Goal: Find specific page/section: Find specific page/section

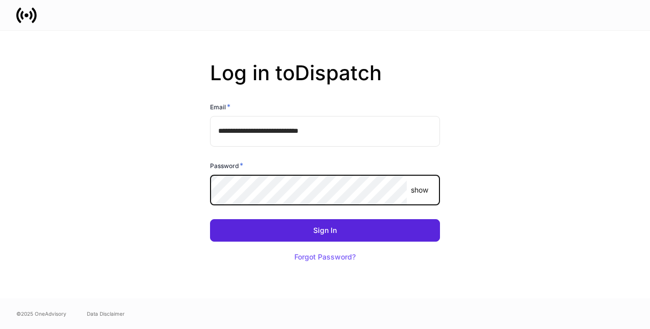
click at [210, 219] on button "Sign In" at bounding box center [325, 230] width 230 height 22
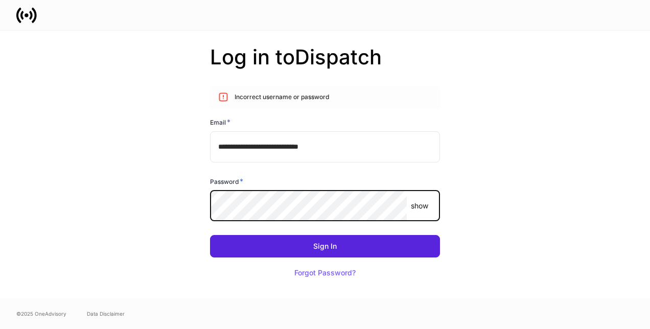
click at [210, 235] on button "Sign In" at bounding box center [325, 246] width 230 height 22
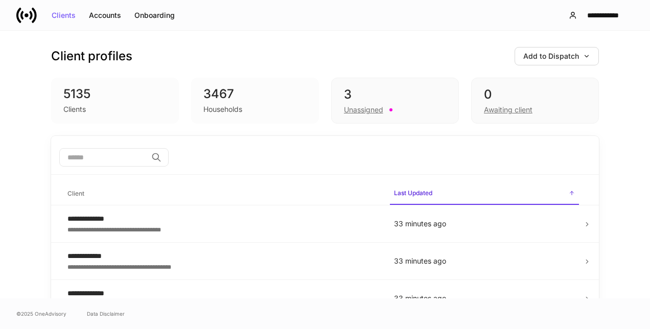
click at [118, 151] on input "search" at bounding box center [103, 157] width 88 height 18
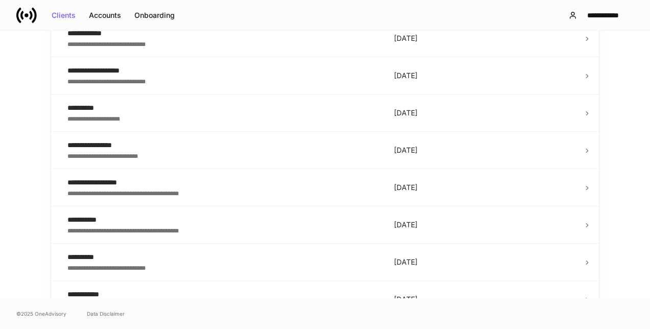
scroll to position [426, 0]
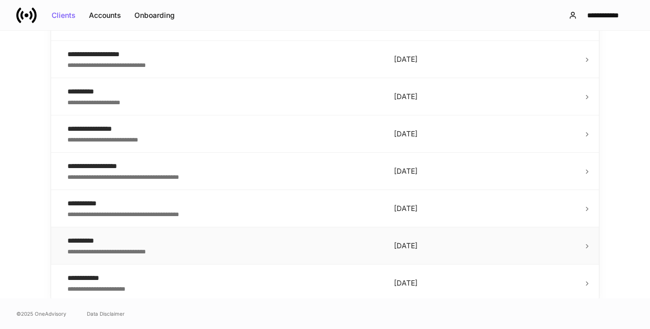
type input "******"
click at [107, 236] on div "**********" at bounding box center [222, 241] width 310 height 10
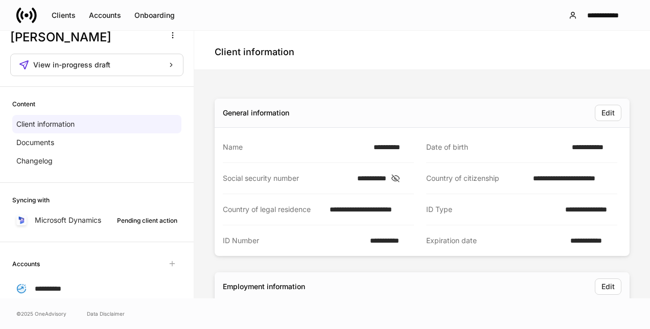
scroll to position [14, 0]
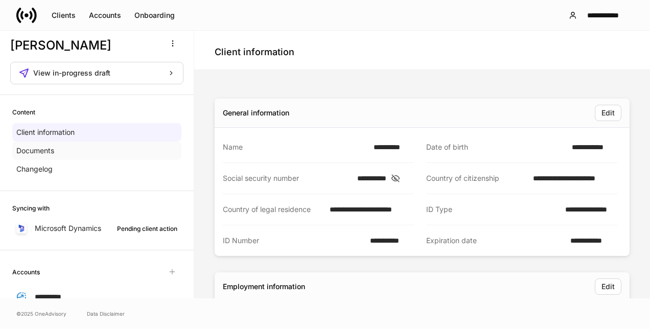
click at [72, 150] on div "Documents" at bounding box center [96, 151] width 169 height 18
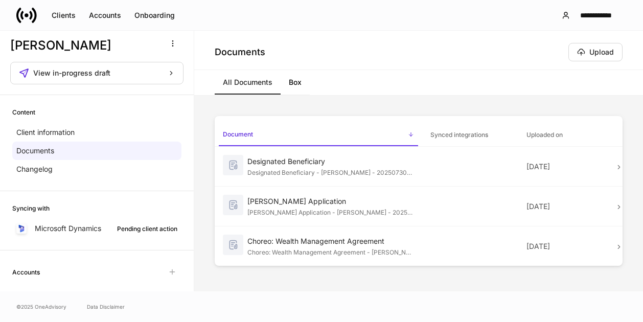
click at [633, 31] on div "Documents Upload" at bounding box center [418, 50] width 449 height 39
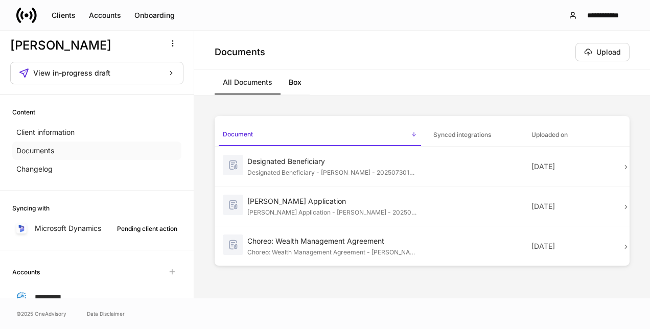
click at [75, 150] on div "Documents" at bounding box center [96, 151] width 169 height 18
click at [613, 208] on p "[DATE]" at bounding box center [572, 206] width 82 height 10
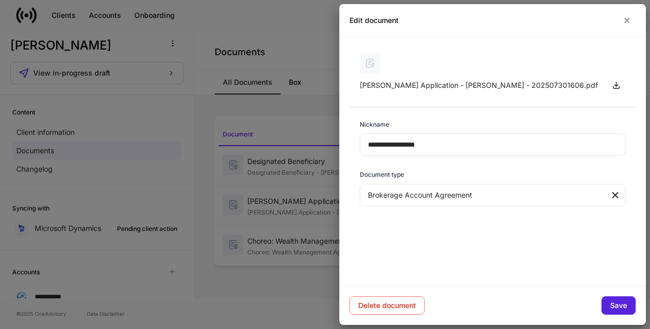
click at [577, 198] on body "**********" at bounding box center [325, 164] width 650 height 329
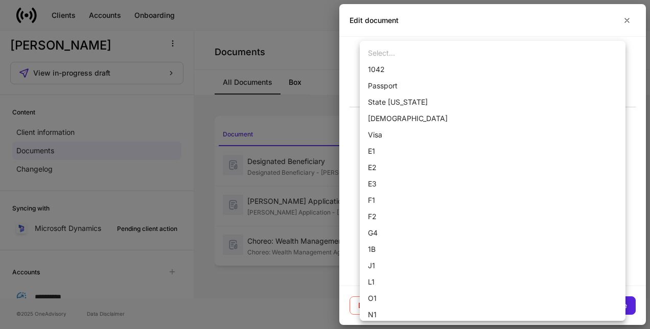
scroll to position [445, 0]
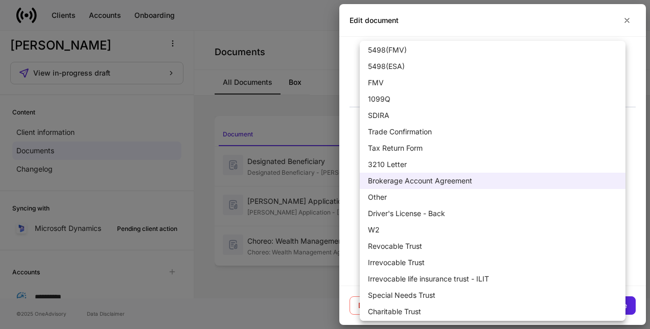
click at [577, 198] on li "Other" at bounding box center [493, 197] width 266 height 16
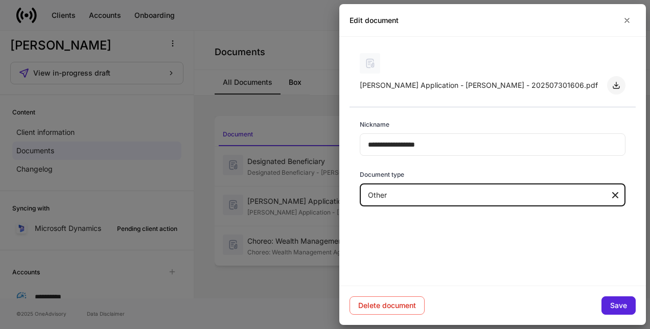
click at [616, 85] on icon "button" at bounding box center [616, 85] width 6 height 6
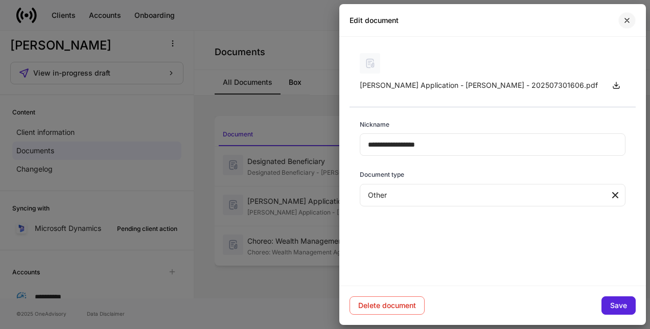
click at [626, 23] on icon "button" at bounding box center [627, 20] width 8 height 8
type input "***"
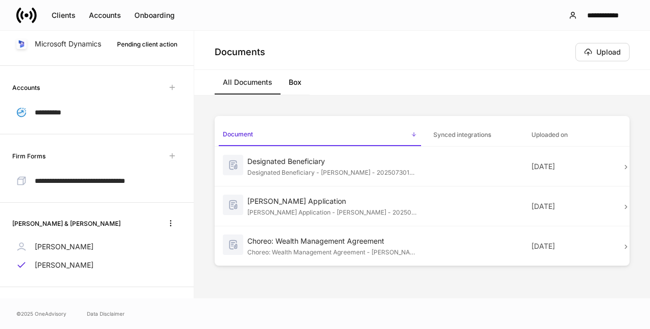
scroll to position [212, 0]
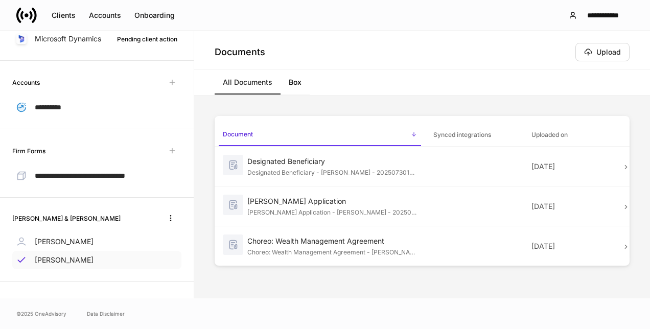
click at [68, 262] on p "[PERSON_NAME]" at bounding box center [64, 260] width 59 height 10
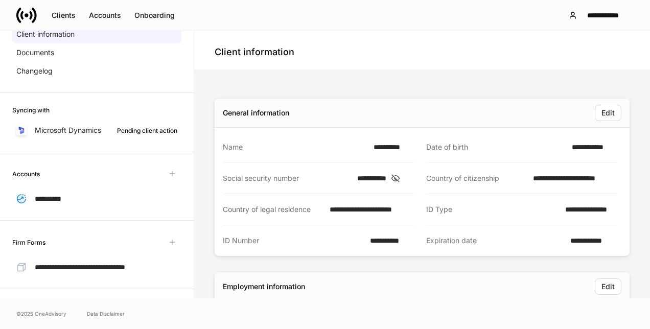
scroll to position [110, 0]
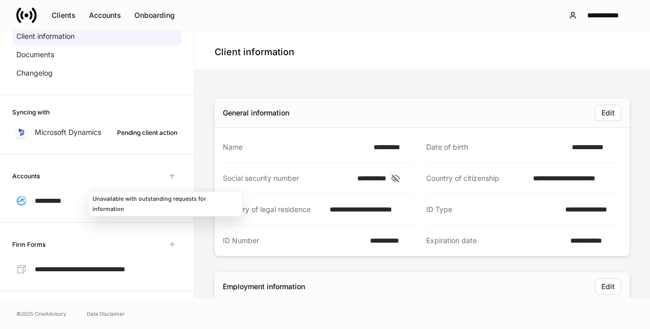
click at [165, 174] on span "Unavailable with outstanding requests for information" at bounding box center [172, 176] width 18 height 18
click at [164, 172] on span "Unavailable with outstanding requests for information" at bounding box center [172, 176] width 18 height 18
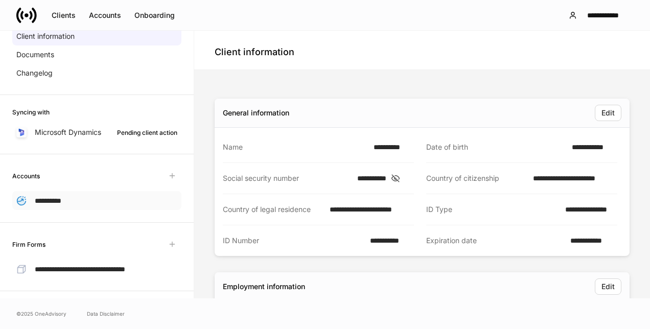
click at [57, 200] on span "**********" at bounding box center [48, 200] width 27 height 7
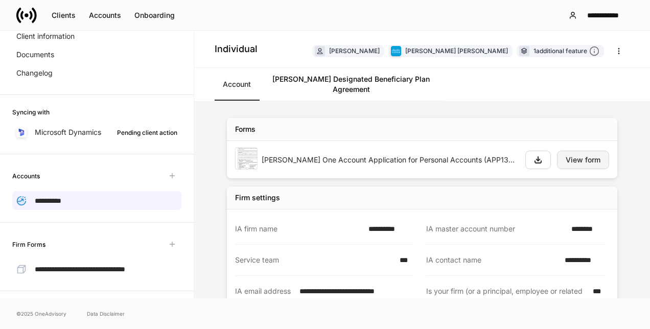
click at [568, 156] on div "View form" at bounding box center [583, 159] width 35 height 7
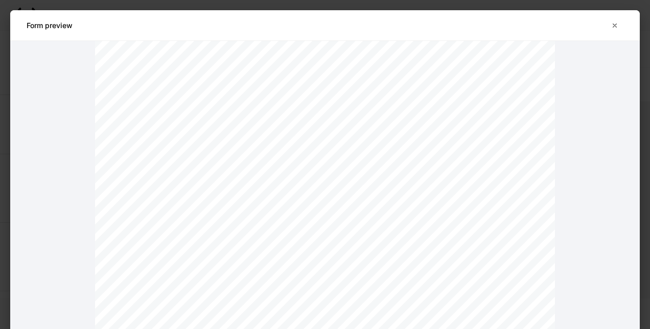
scroll to position [3663, 0]
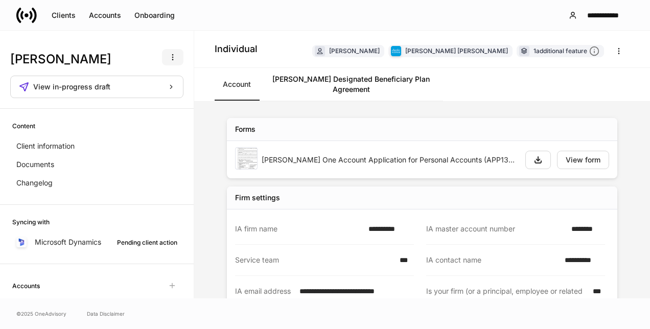
click at [169, 56] on icon "button" at bounding box center [173, 57] width 8 height 8
click at [167, 56] on div at bounding box center [325, 164] width 650 height 329
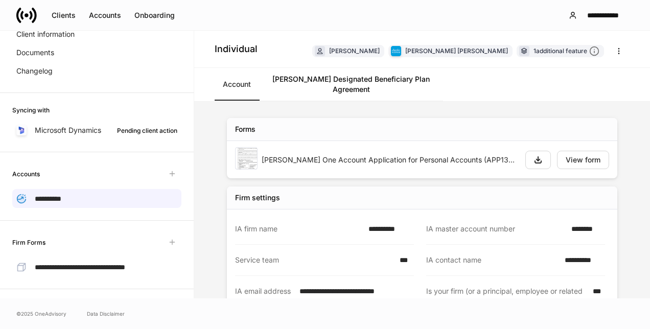
scroll to position [107, 0]
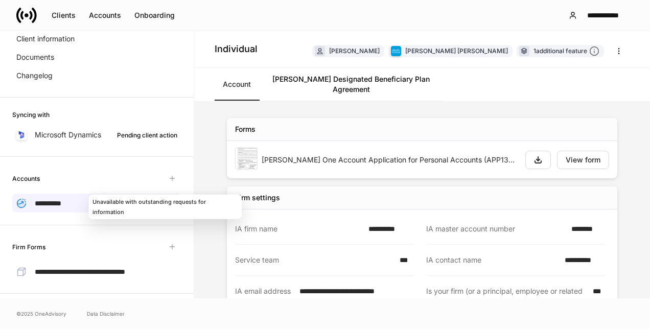
click at [165, 178] on span "Unavailable with outstanding requests for information" at bounding box center [172, 178] width 18 height 18
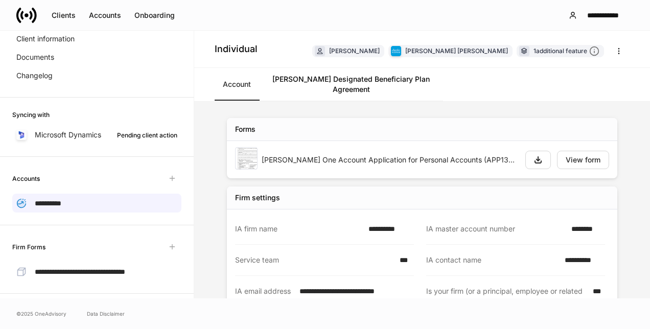
scroll to position [212, 0]
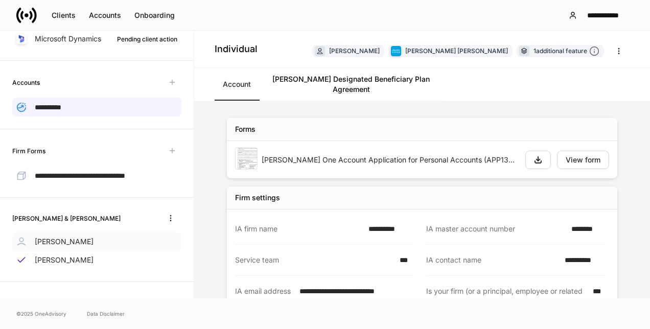
click at [77, 243] on p "[PERSON_NAME]" at bounding box center [64, 242] width 59 height 10
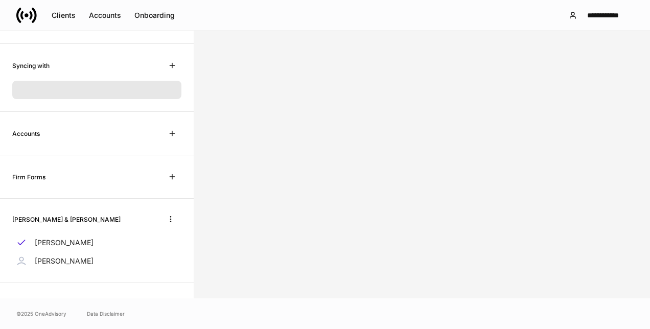
scroll to position [152, 0]
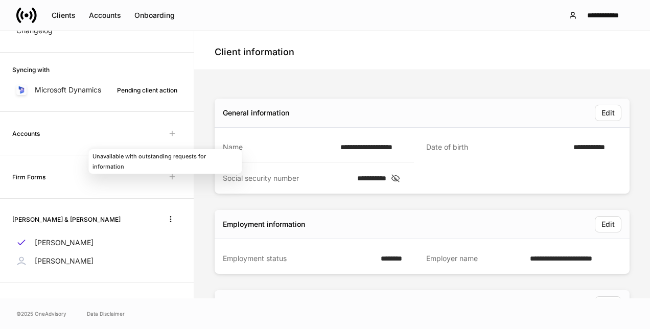
click at [165, 133] on span "Unavailable with outstanding requests for information" at bounding box center [172, 133] width 18 height 18
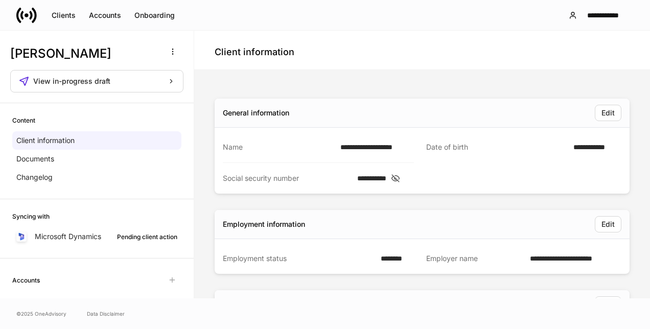
scroll to position [0, 0]
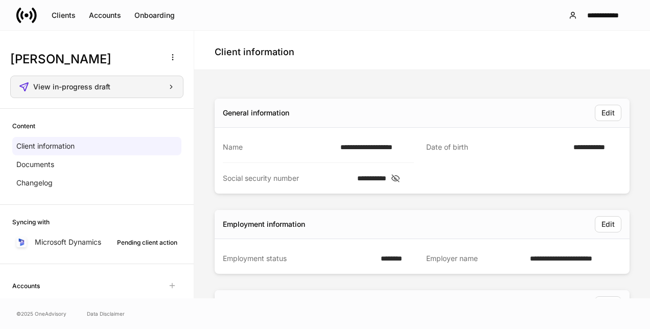
click at [138, 85] on div "View in-progress draft" at bounding box center [104, 86] width 142 height 7
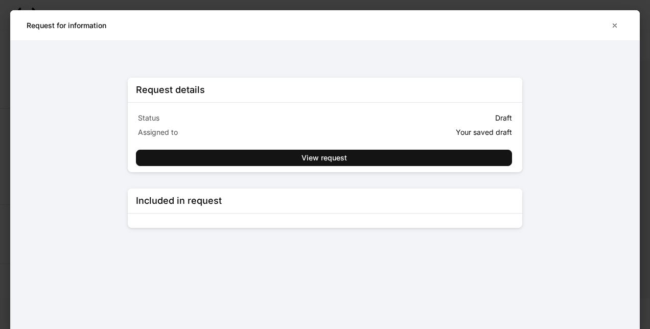
click at [304, 115] on p "Status" at bounding box center [230, 118] width 185 height 10
click at [613, 26] on icon "button" at bounding box center [615, 25] width 8 height 8
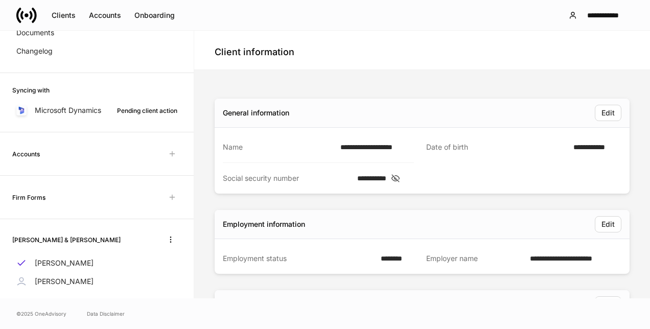
scroll to position [152, 0]
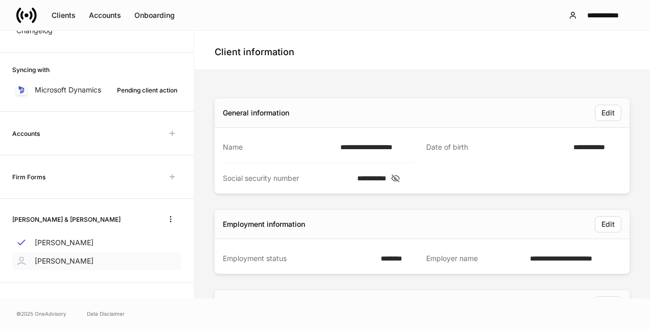
click at [72, 266] on div "[PERSON_NAME]" at bounding box center [96, 261] width 169 height 18
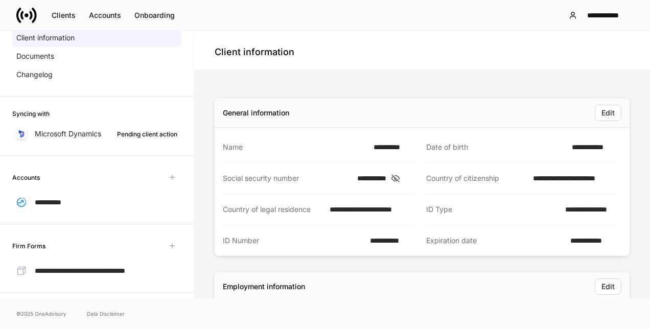
scroll to position [130, 0]
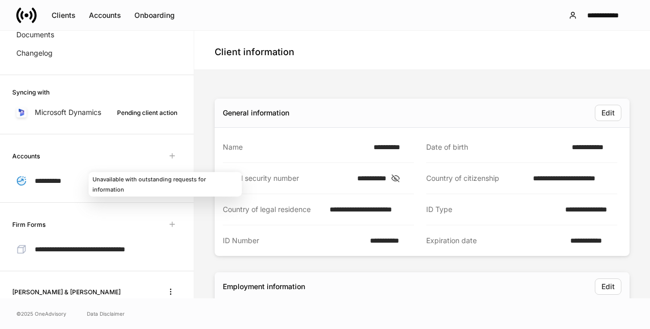
click at [164, 155] on span "Unavailable with outstanding requests for information" at bounding box center [172, 156] width 18 height 18
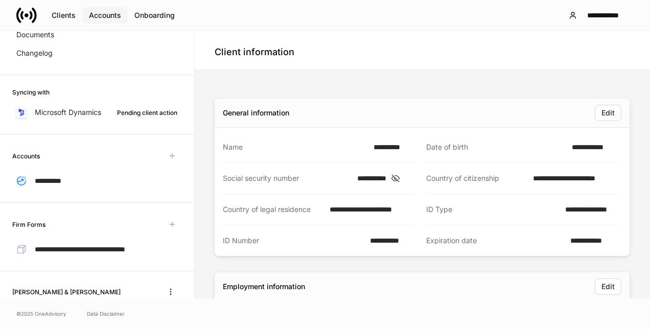
click at [111, 16] on div "Accounts" at bounding box center [105, 15] width 32 height 7
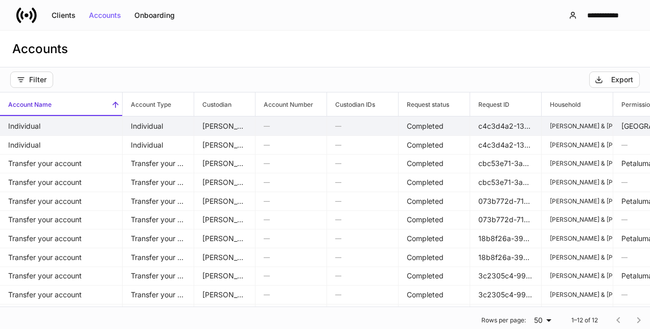
click at [43, 125] on td "Individual" at bounding box center [61, 125] width 123 height 19
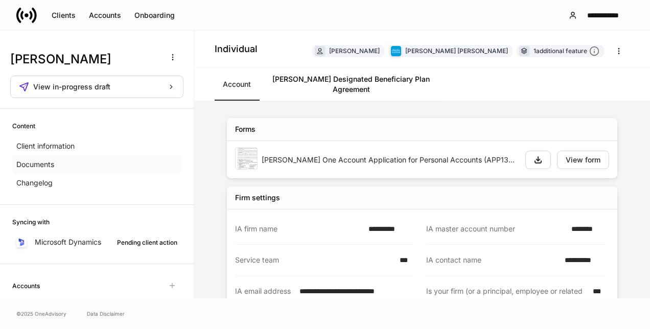
click at [54, 161] on p "Documents" at bounding box center [35, 164] width 38 height 10
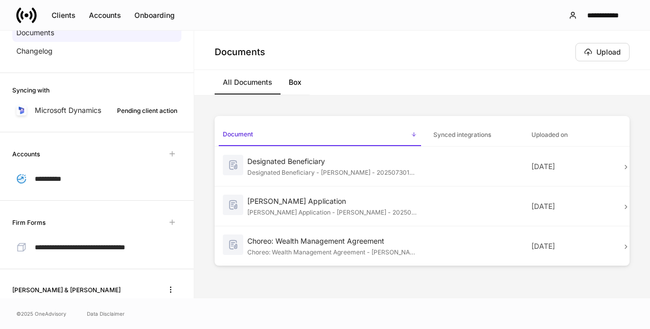
scroll to position [135, 0]
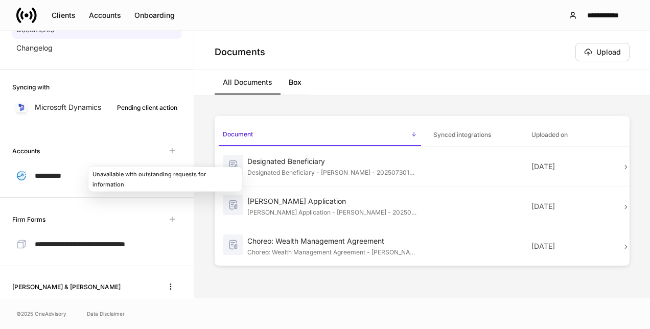
click at [163, 150] on span "Unavailable with outstanding requests for information" at bounding box center [172, 151] width 18 height 18
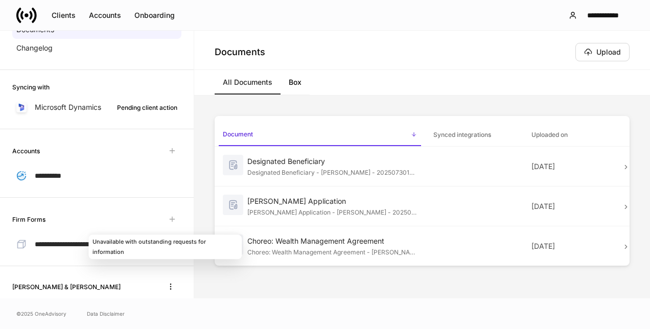
click at [163, 216] on span "Unavailable with outstanding requests for information" at bounding box center [172, 219] width 18 height 18
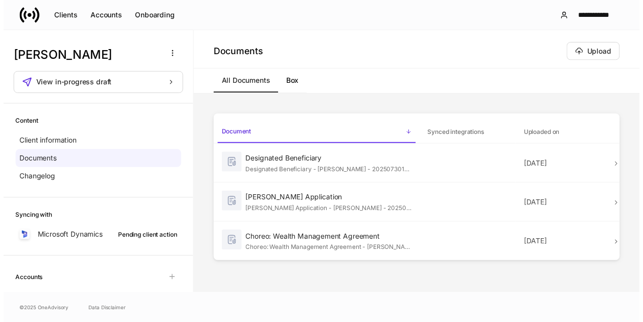
scroll to position [0, 0]
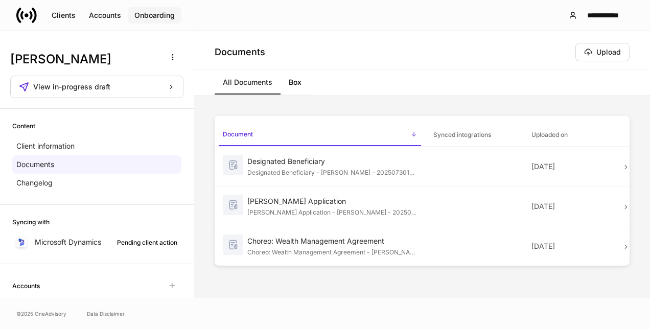
click at [158, 13] on div "Onboarding" at bounding box center [154, 15] width 40 height 7
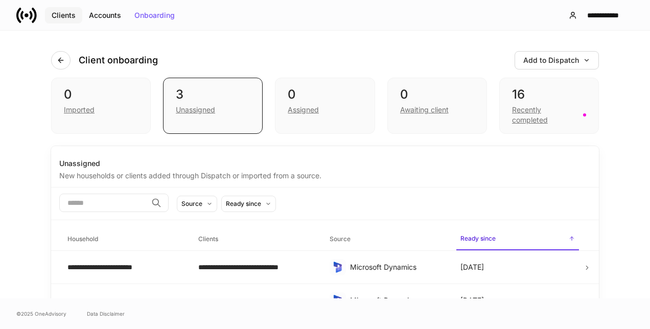
click at [64, 12] on div "Clients" at bounding box center [64, 15] width 24 height 7
